Goal: Task Accomplishment & Management: Manage account settings

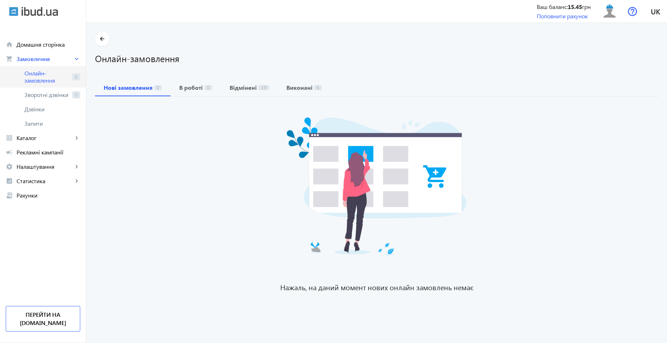
click at [70, 72] on link "Онлайн-замовлення 0" at bounding box center [43, 77] width 86 height 22
click at [29, 79] on span "Онлайн-замовлення" at bounding box center [46, 77] width 45 height 14
